Goal: Information Seeking & Learning: Learn about a topic

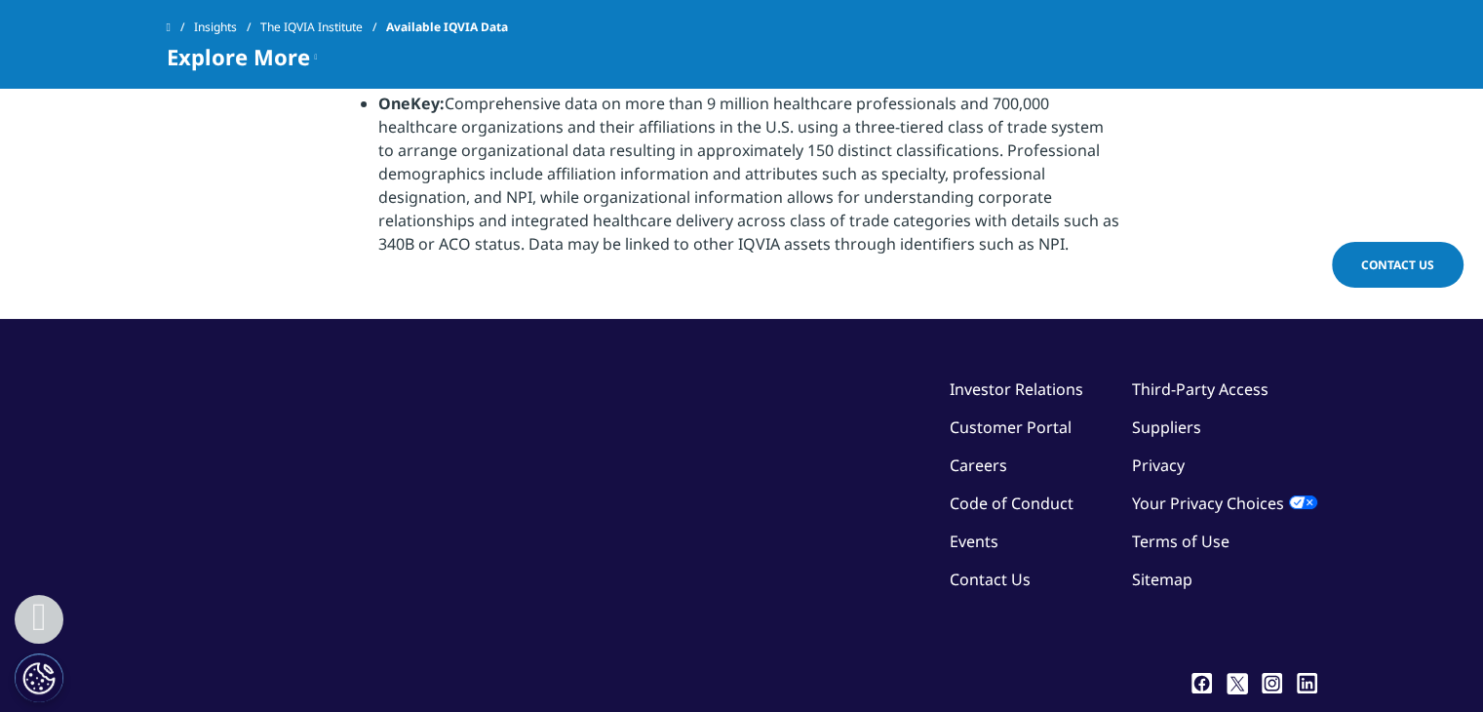
scroll to position [2402, 0]
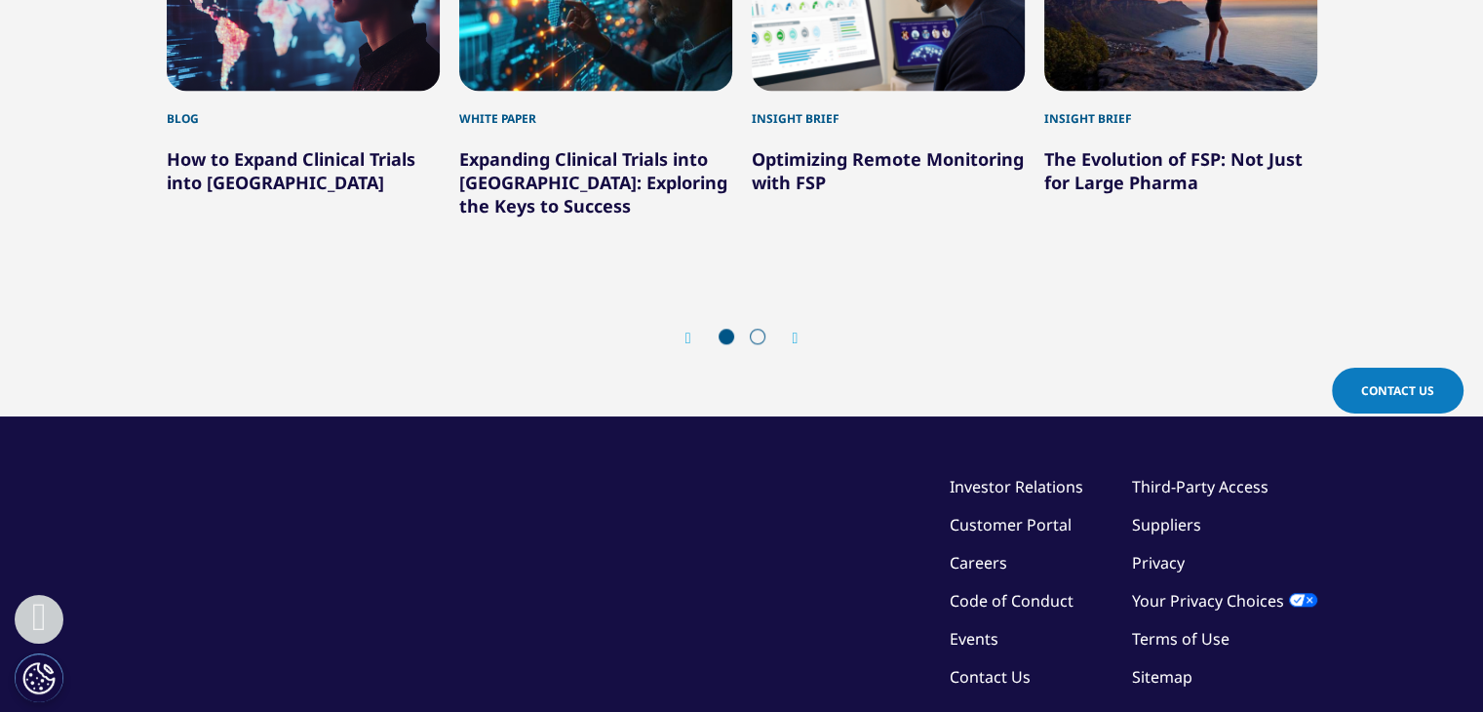
scroll to position [1819, 0]
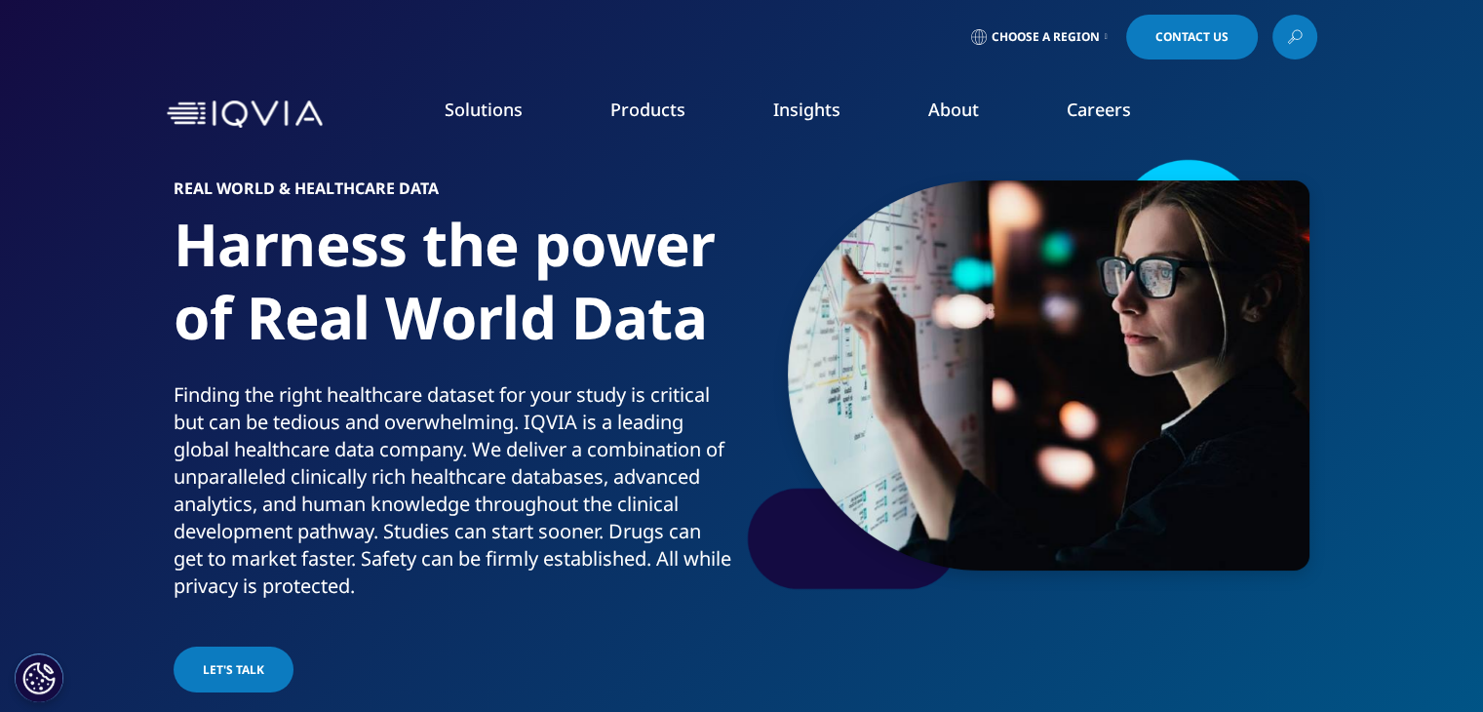
click at [1295, 46] on icon at bounding box center [1295, 36] width 16 height 25
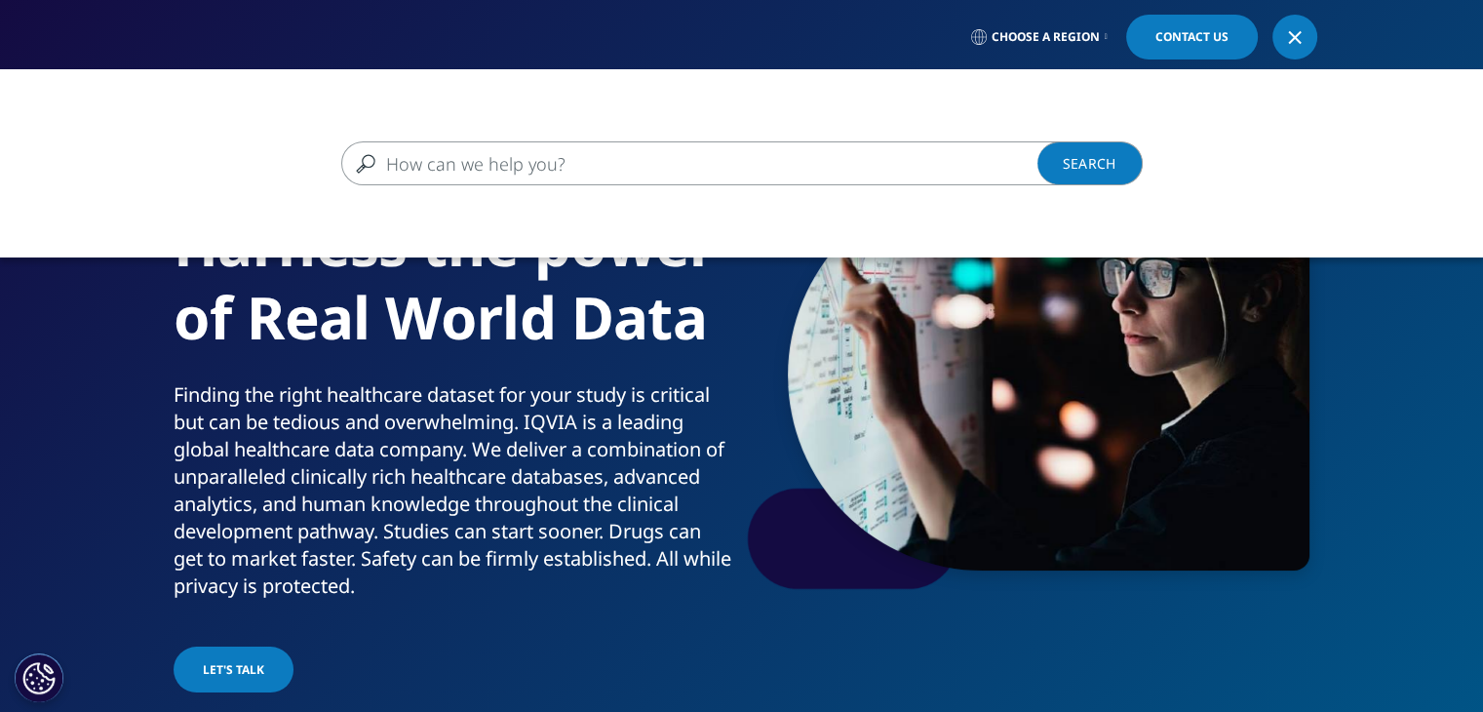
click at [487, 152] on input "Search" at bounding box center [713, 163] width 745 height 44
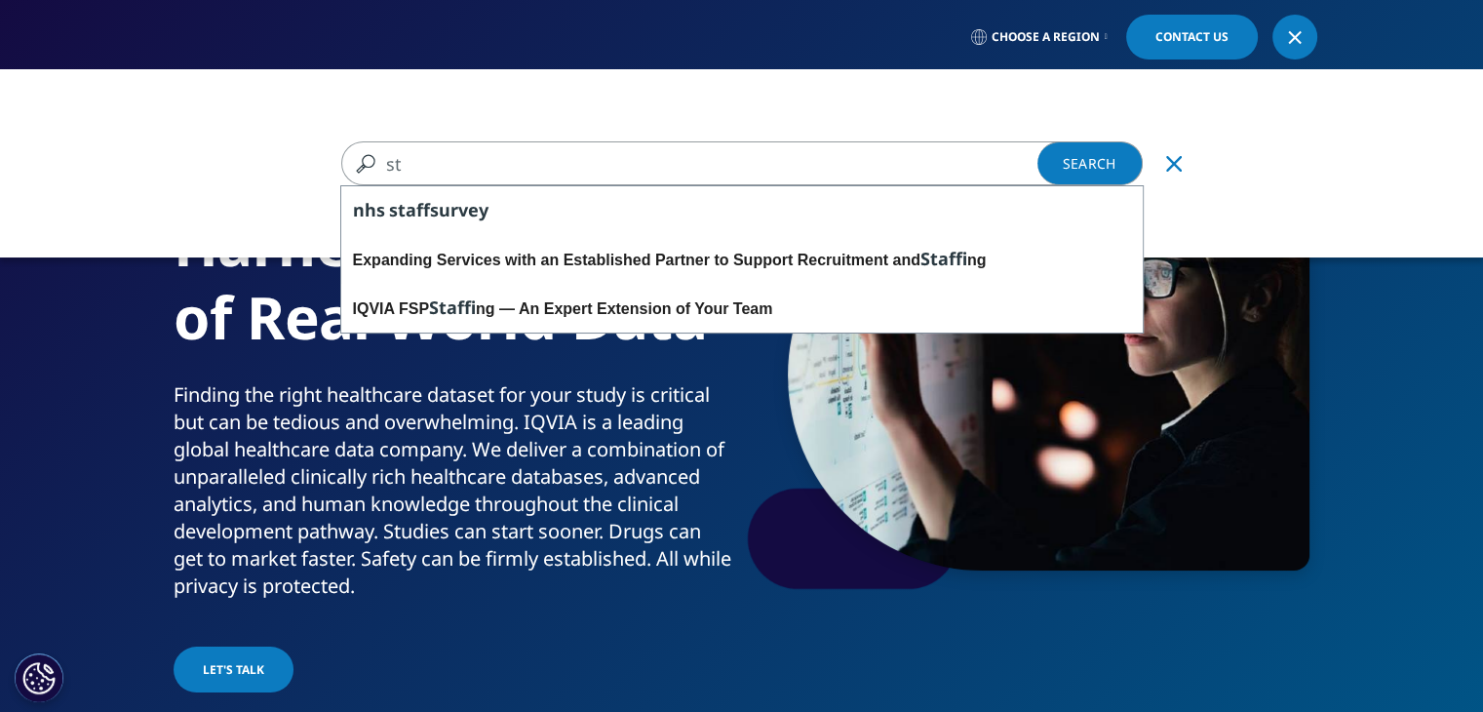
type input "s"
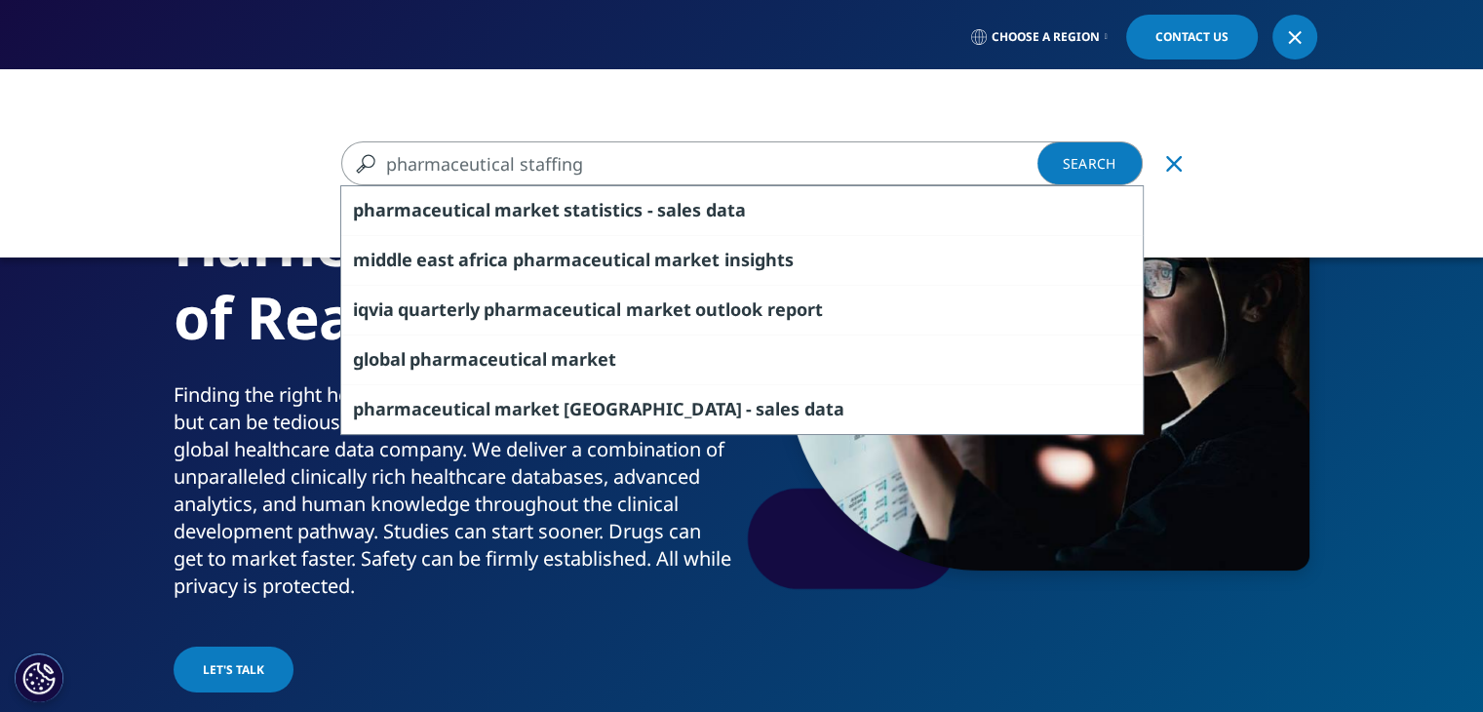
type input "pharmaceutical staffing"
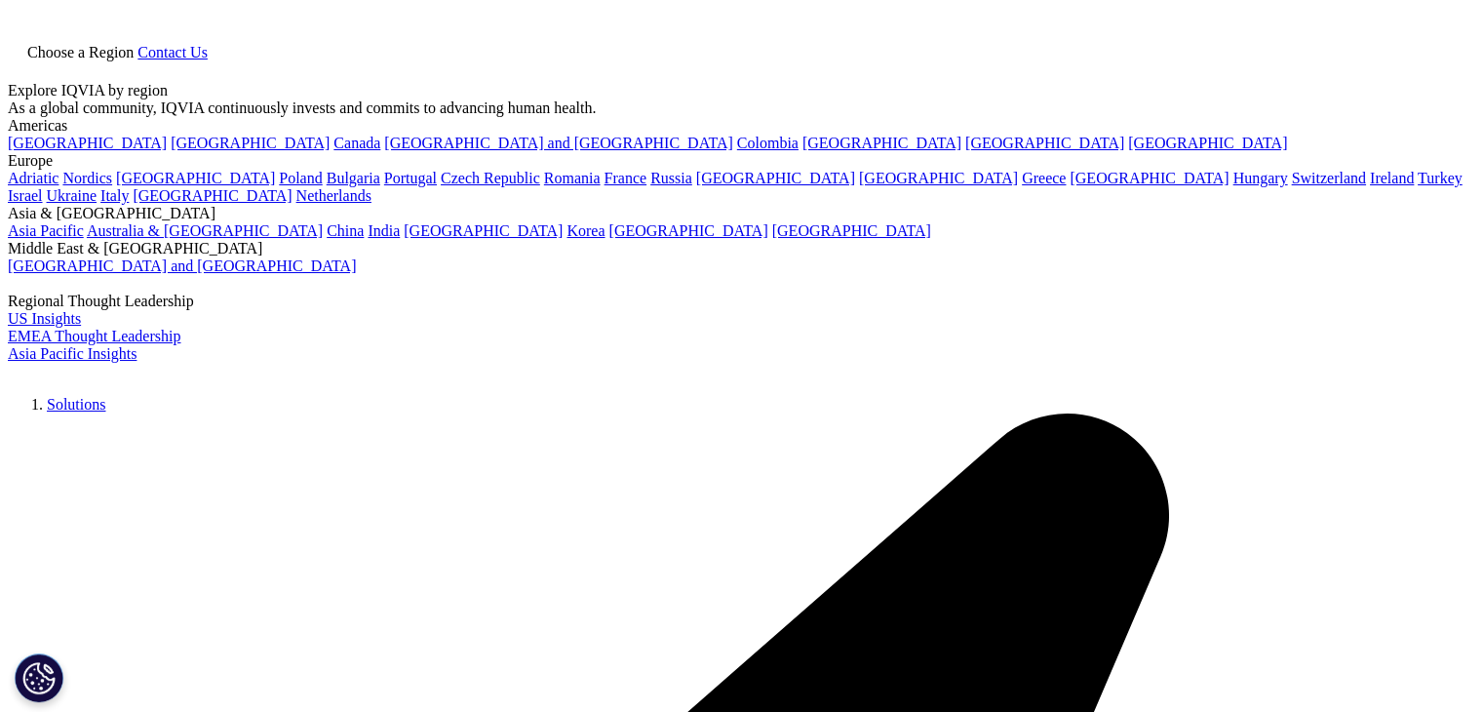
scroll to position [58, 0]
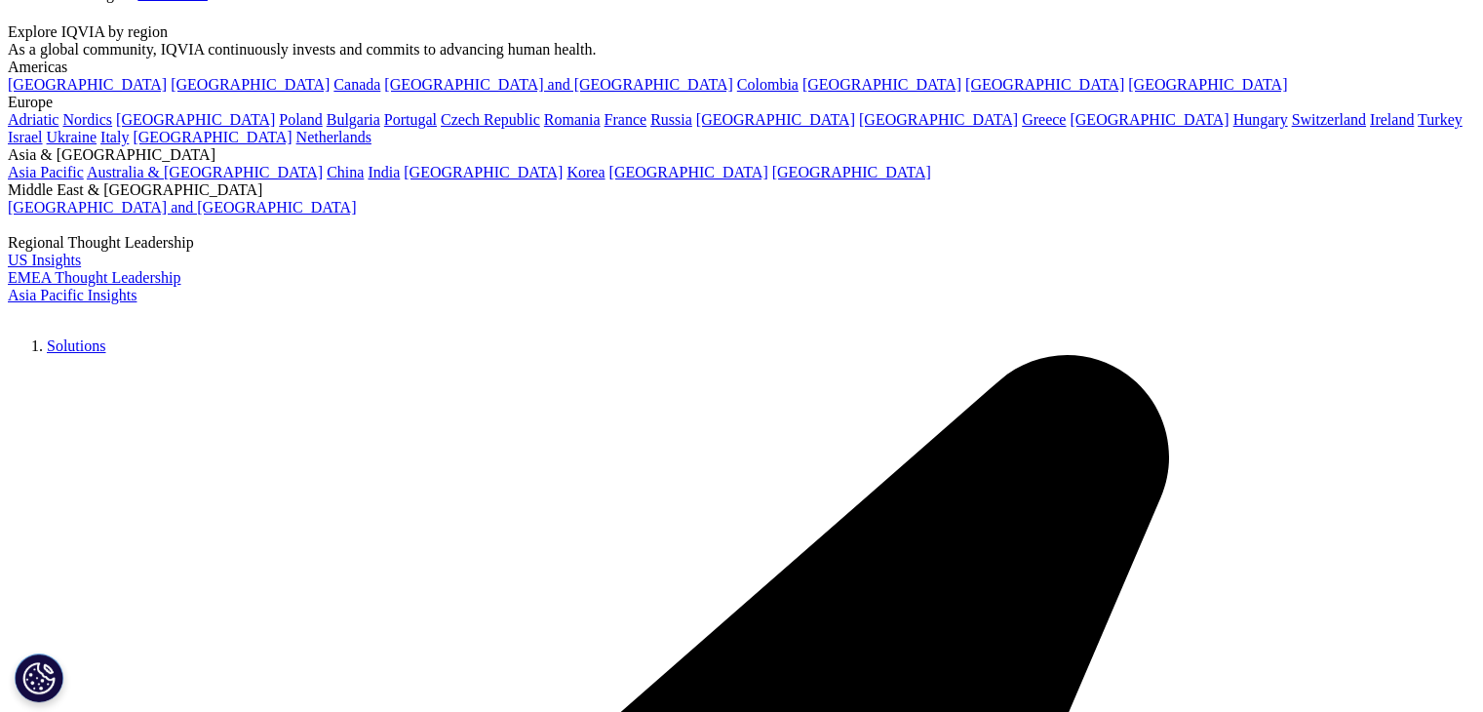
type input "pharmaceutical staffing"
